Goal: Task Accomplishment & Management: Manage account settings

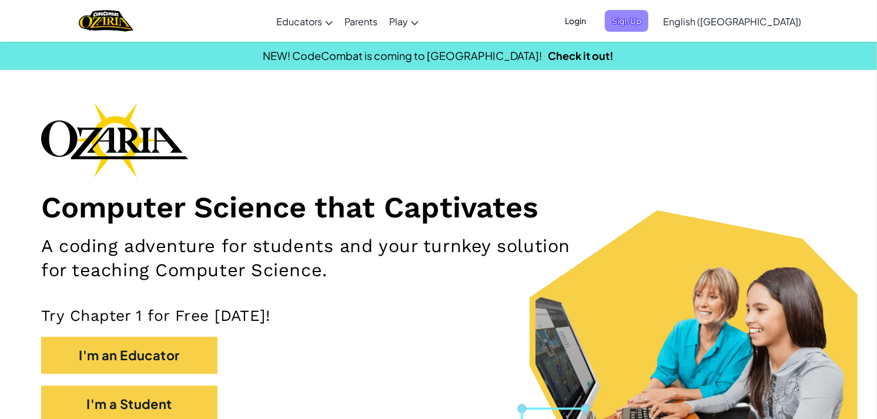
click at [648, 12] on span "Sign Up" at bounding box center [626, 21] width 43 height 22
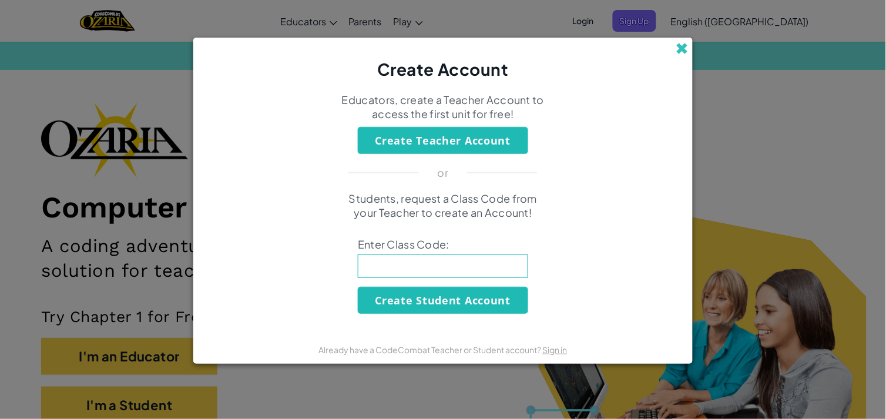
click at [678, 49] on span at bounding box center [682, 48] width 12 height 12
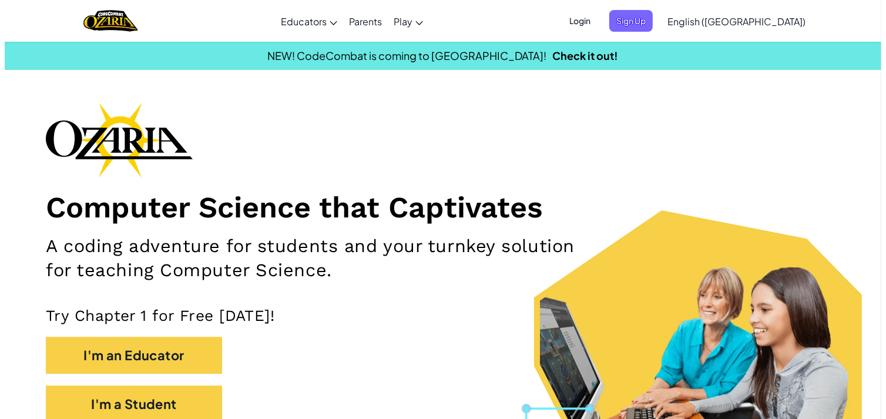
scroll to position [119, 0]
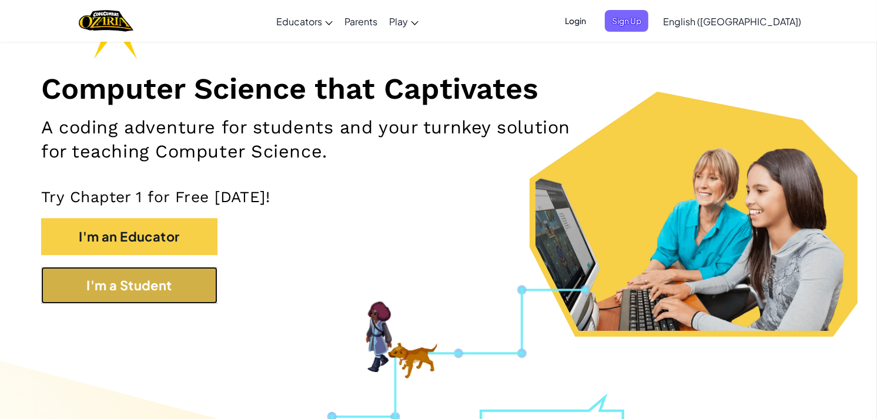
click at [127, 274] on button "I'm a Student" at bounding box center [129, 285] width 176 height 37
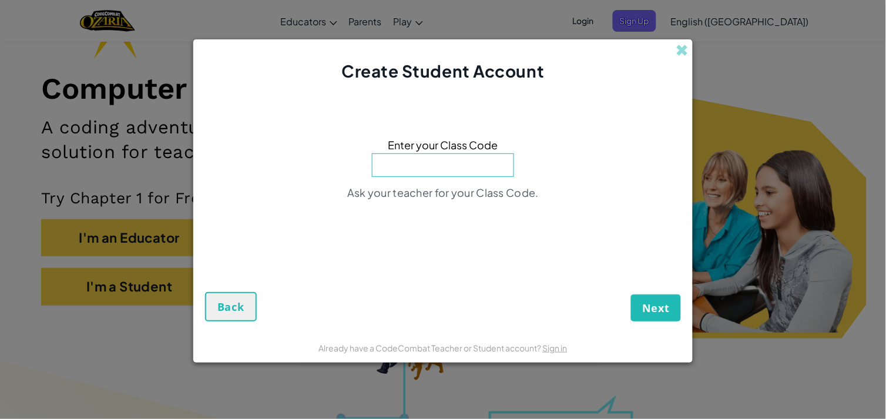
click at [132, 126] on div "Create Student Account Enter your Class Code Ask your teacher for your Class Co…" at bounding box center [443, 209] width 886 height 419
click at [676, 44] on span at bounding box center [682, 50] width 12 height 12
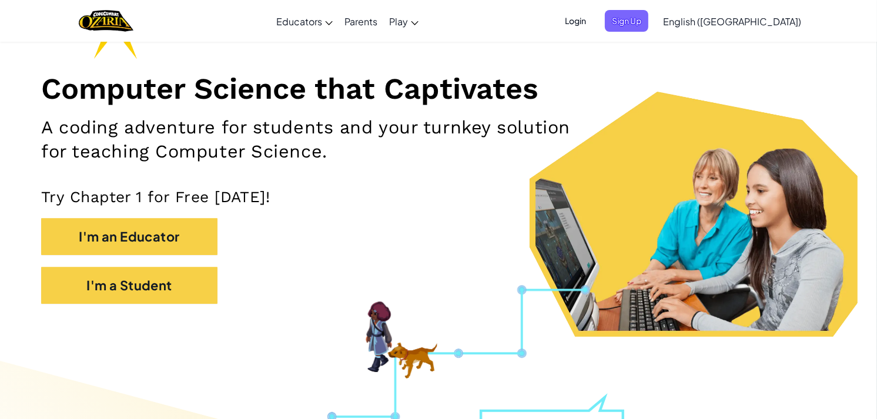
click at [593, 11] on span "Login" at bounding box center [575, 21] width 35 height 22
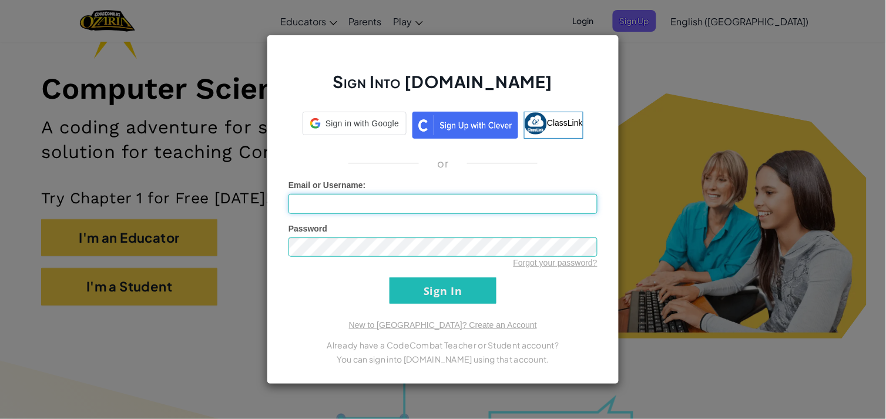
type input "NoeN7467"
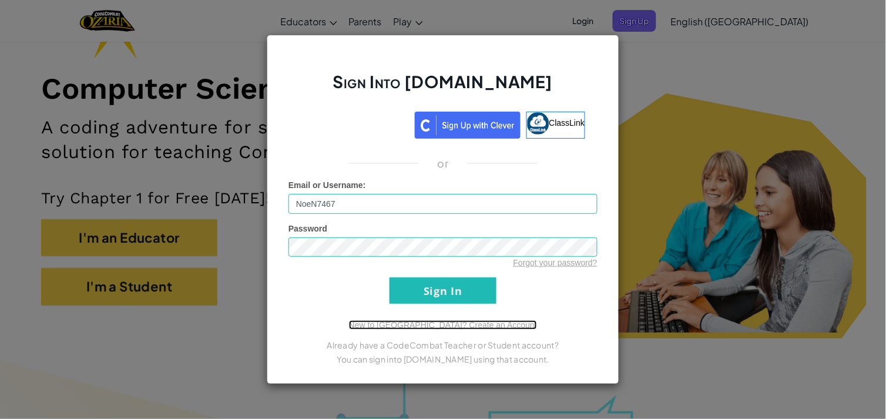
click at [420, 327] on link "New to [GEOGRAPHIC_DATA]? Create an Account" at bounding box center [443, 324] width 188 height 9
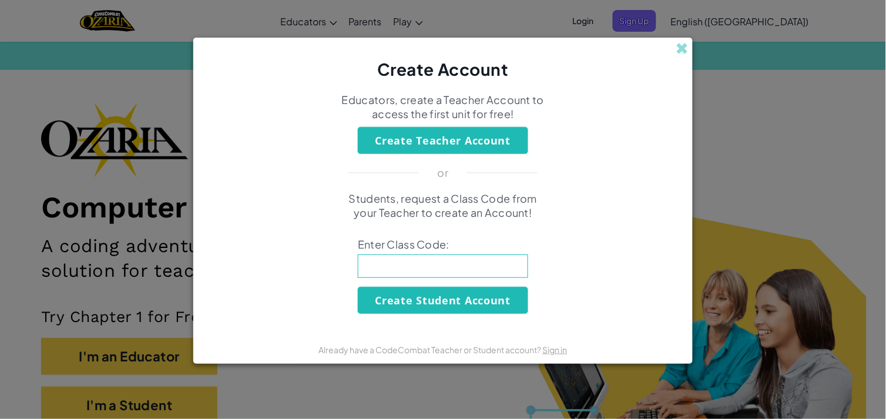
click at [430, 298] on form "Educators, create a Teacher Account to access the first unit for free! Create T…" at bounding box center [442, 207] width 499 height 253
click at [689, 52] on span at bounding box center [682, 48] width 12 height 12
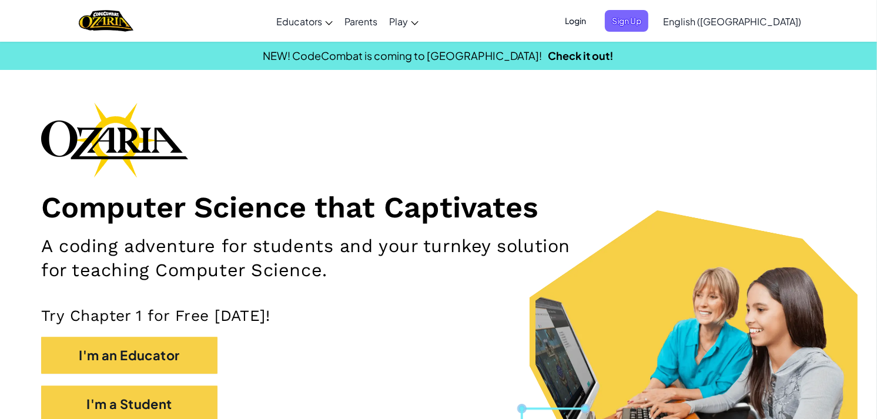
click at [593, 21] on span "Login" at bounding box center [575, 21] width 35 height 22
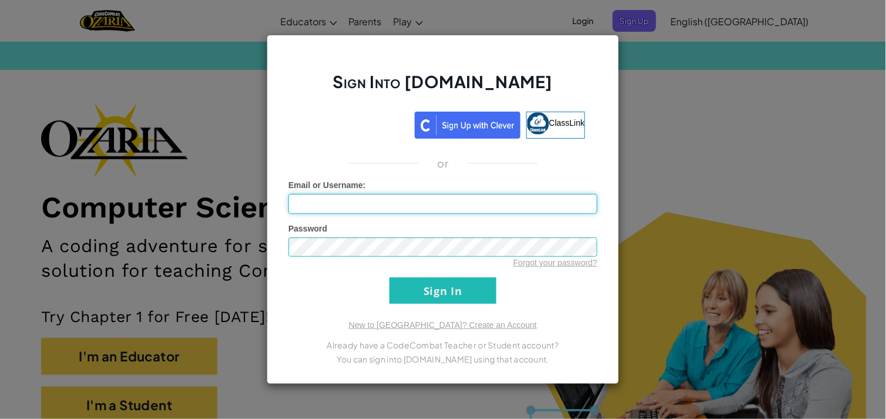
type input "NoeN7467"
click at [423, 296] on input "Sign In" at bounding box center [443, 290] width 107 height 26
